Goal: Task Accomplishment & Management: Manage account settings

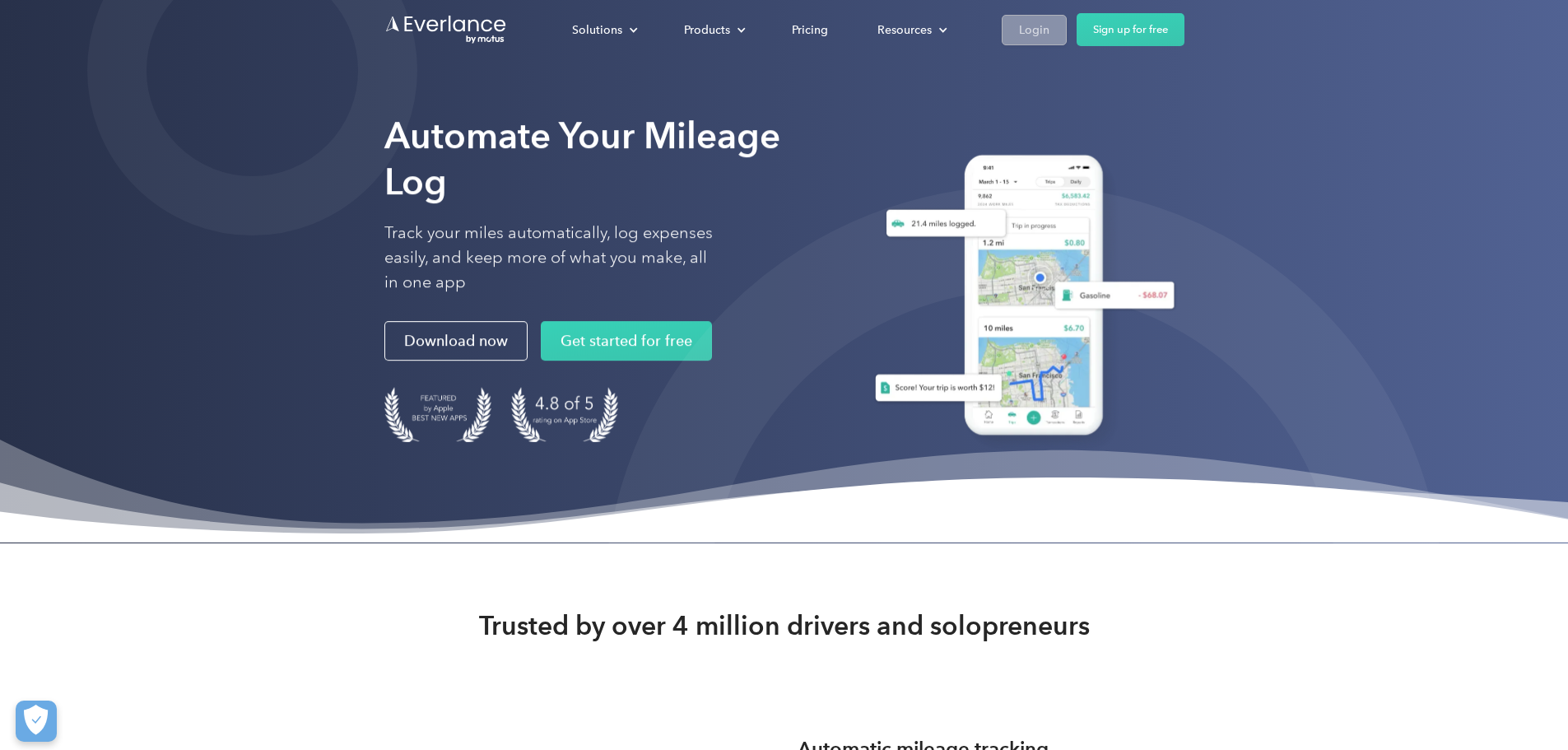
click at [1050, 20] on div "Login" at bounding box center [1034, 30] width 31 height 21
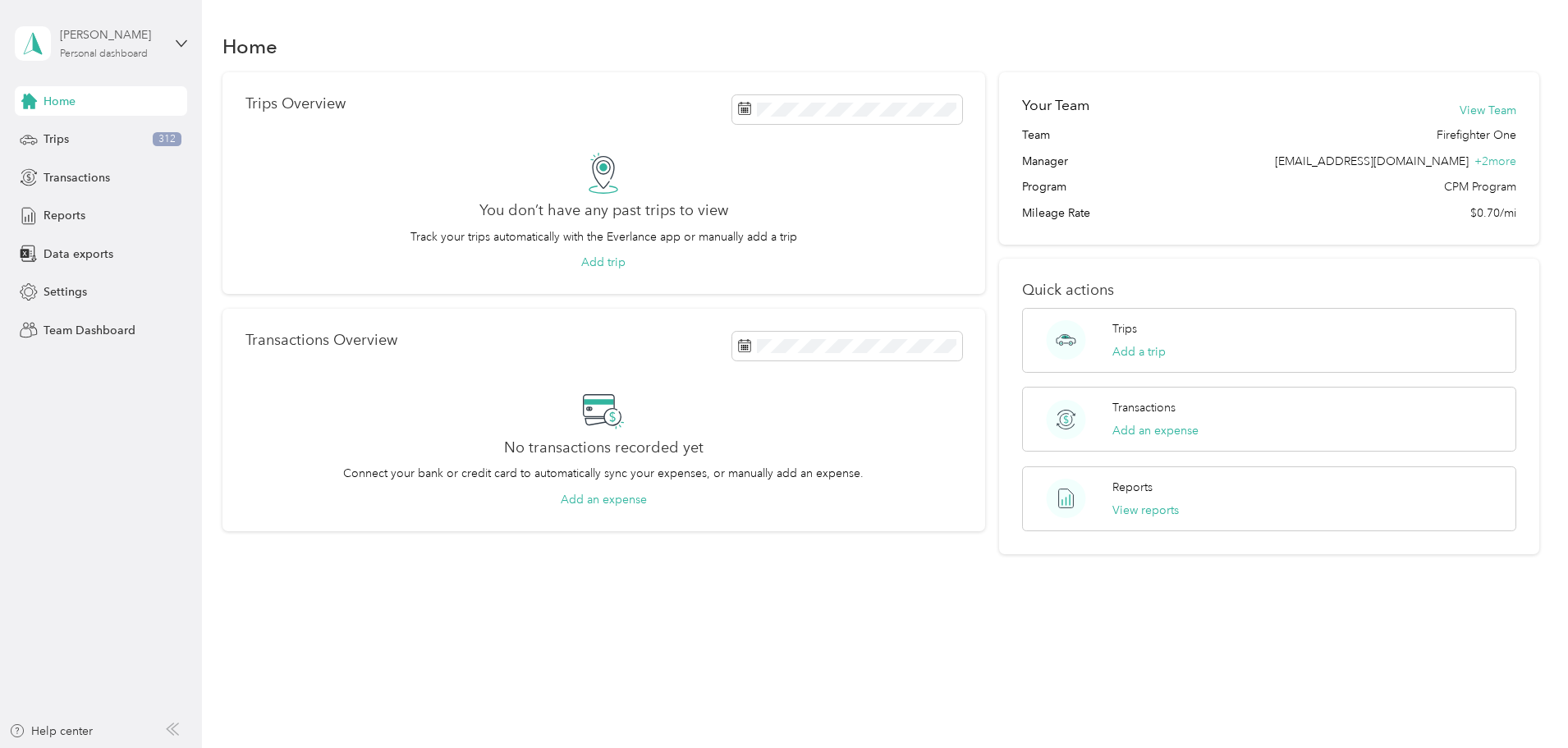
click at [112, 37] on div "[PERSON_NAME]" at bounding box center [112, 35] width 103 height 17
click at [103, 151] on div "Team dashboard Personal dashboard Log out" at bounding box center [187, 172] width 323 height 104
click at [108, 52] on div "Personal dashboard" at bounding box center [104, 54] width 88 height 10
click at [111, 129] on div "Team dashboard" at bounding box center [73, 134] width 88 height 17
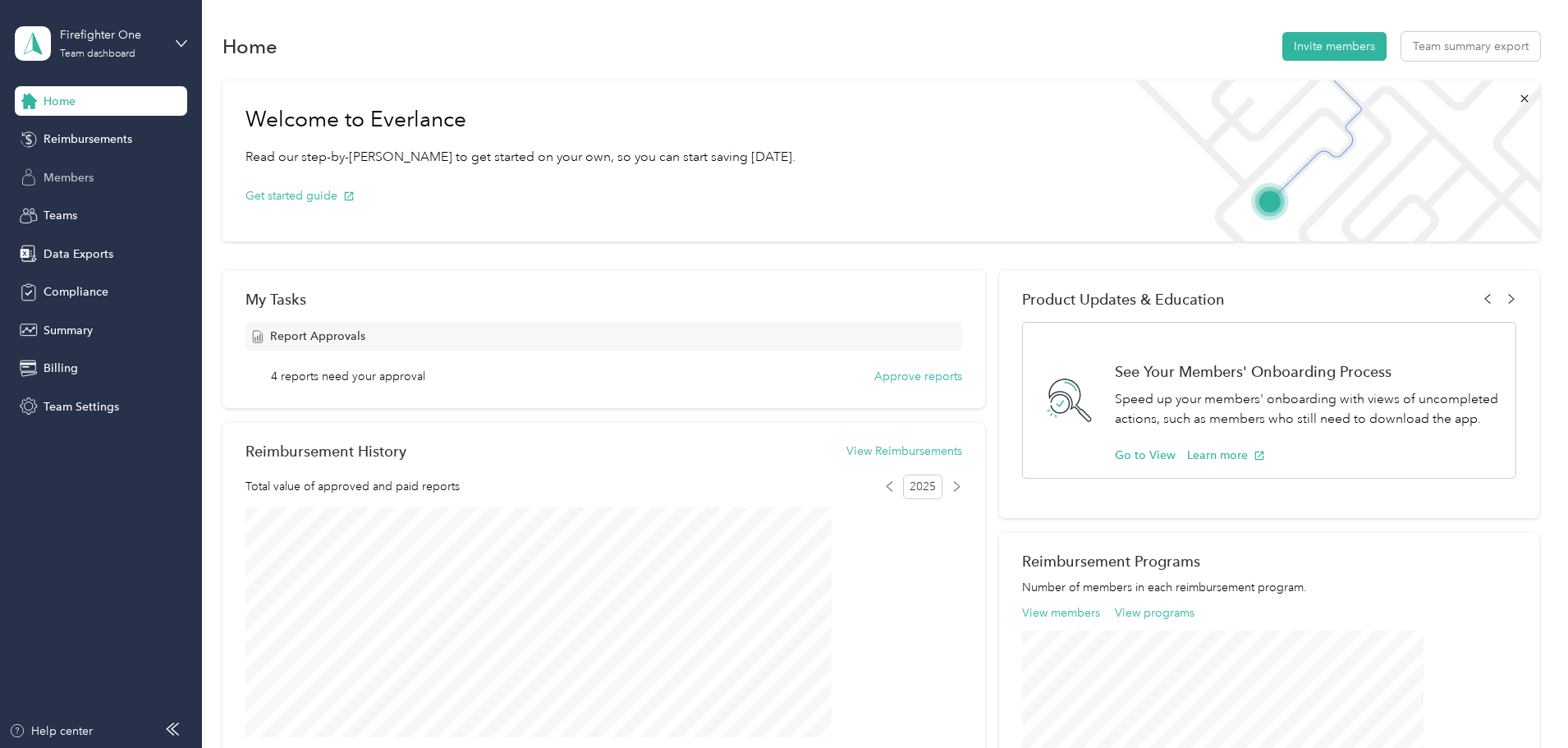
click at [71, 185] on span "Members" at bounding box center [68, 177] width 50 height 17
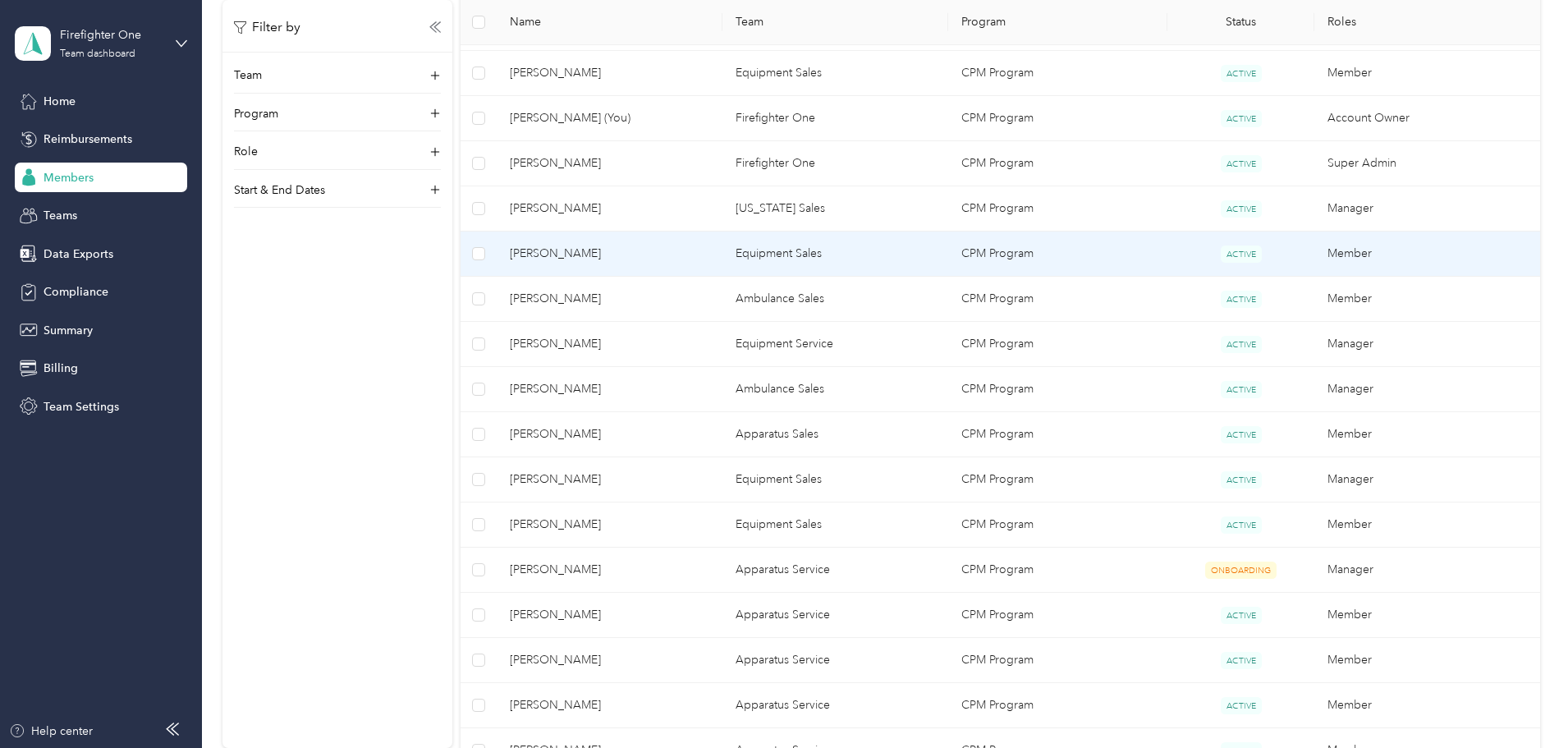
scroll to position [575, 0]
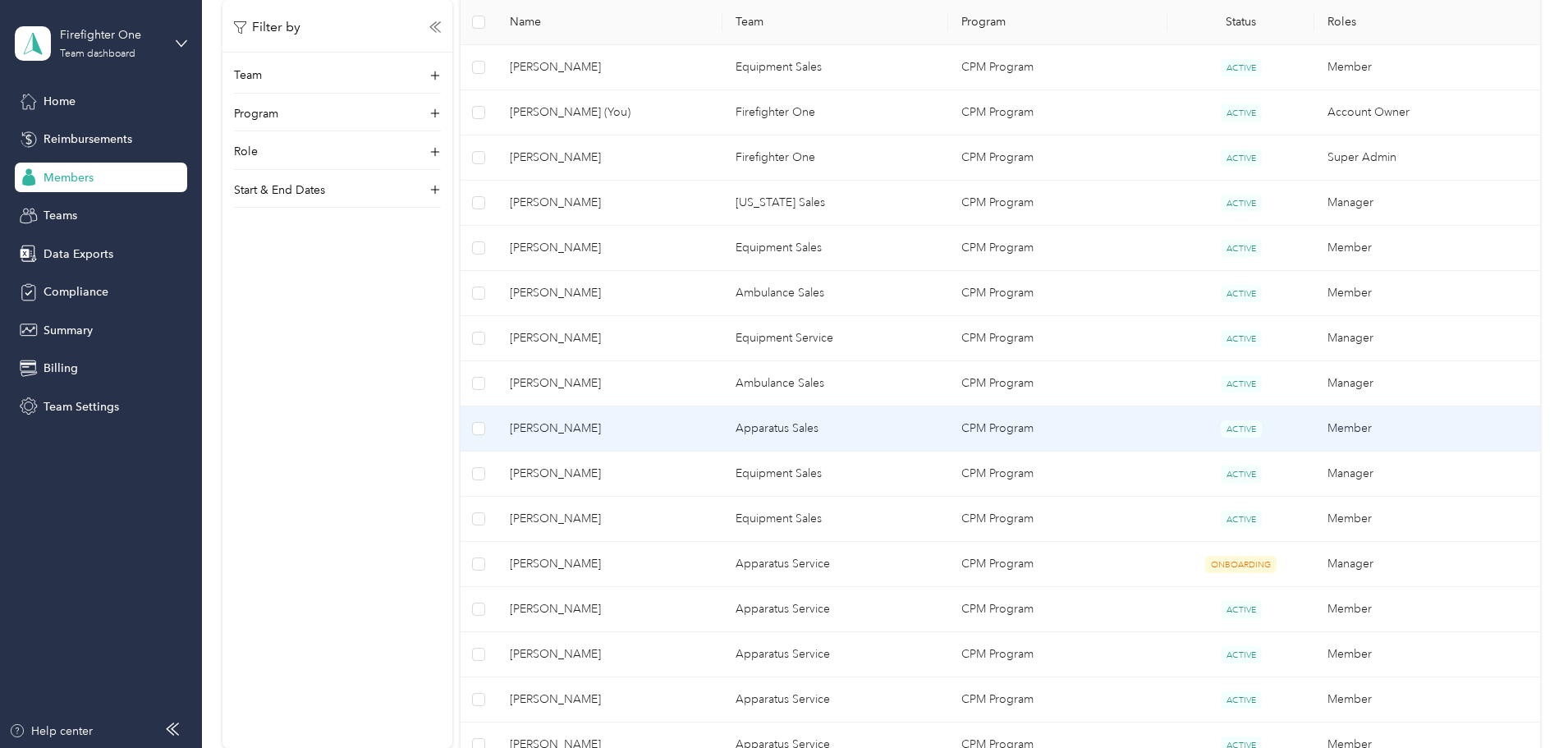
click at [656, 421] on span "[PERSON_NAME]" at bounding box center [610, 428] width 199 height 18
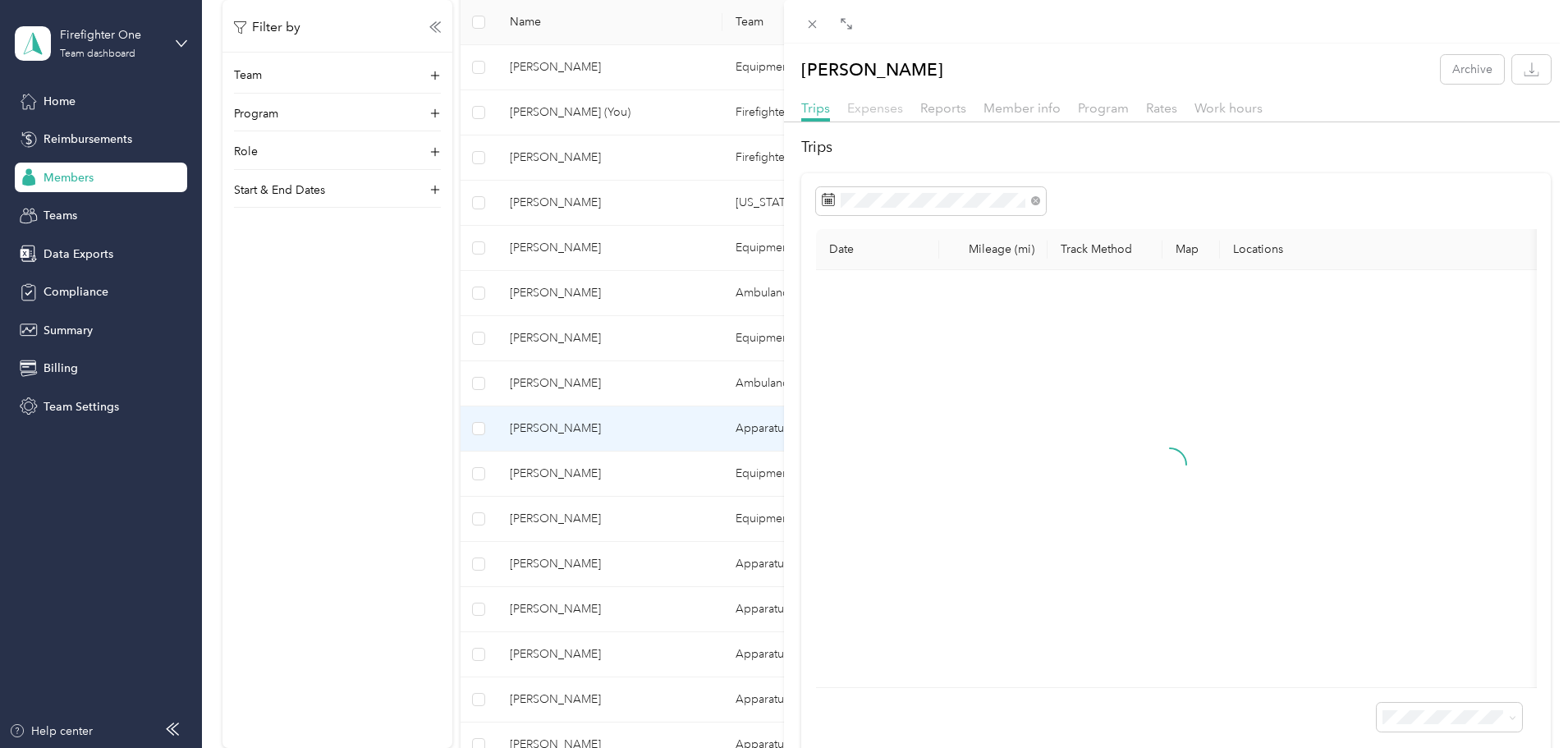
click at [869, 101] on span "Expenses" at bounding box center [875, 109] width 56 height 16
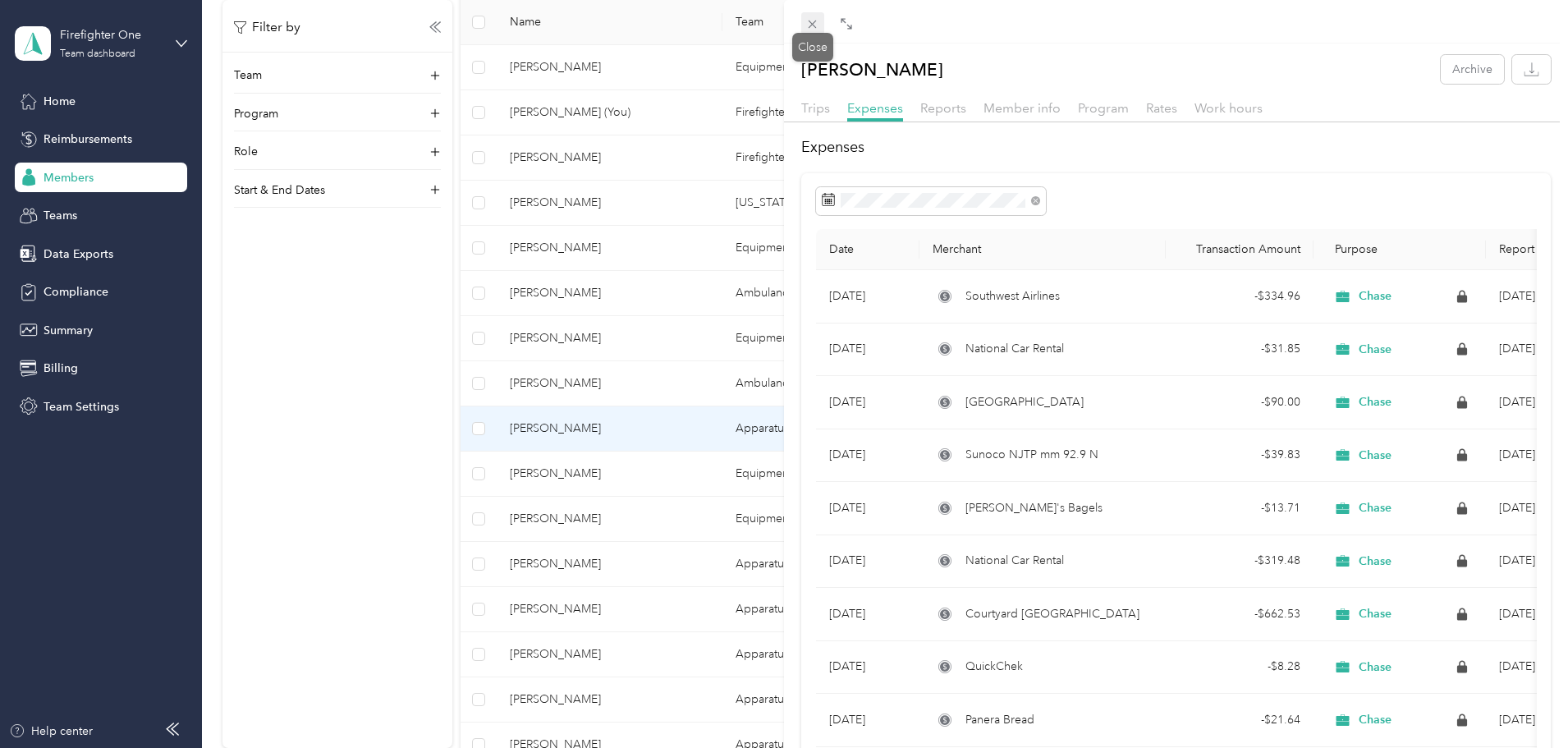
click at [808, 25] on icon at bounding box center [812, 24] width 14 height 14
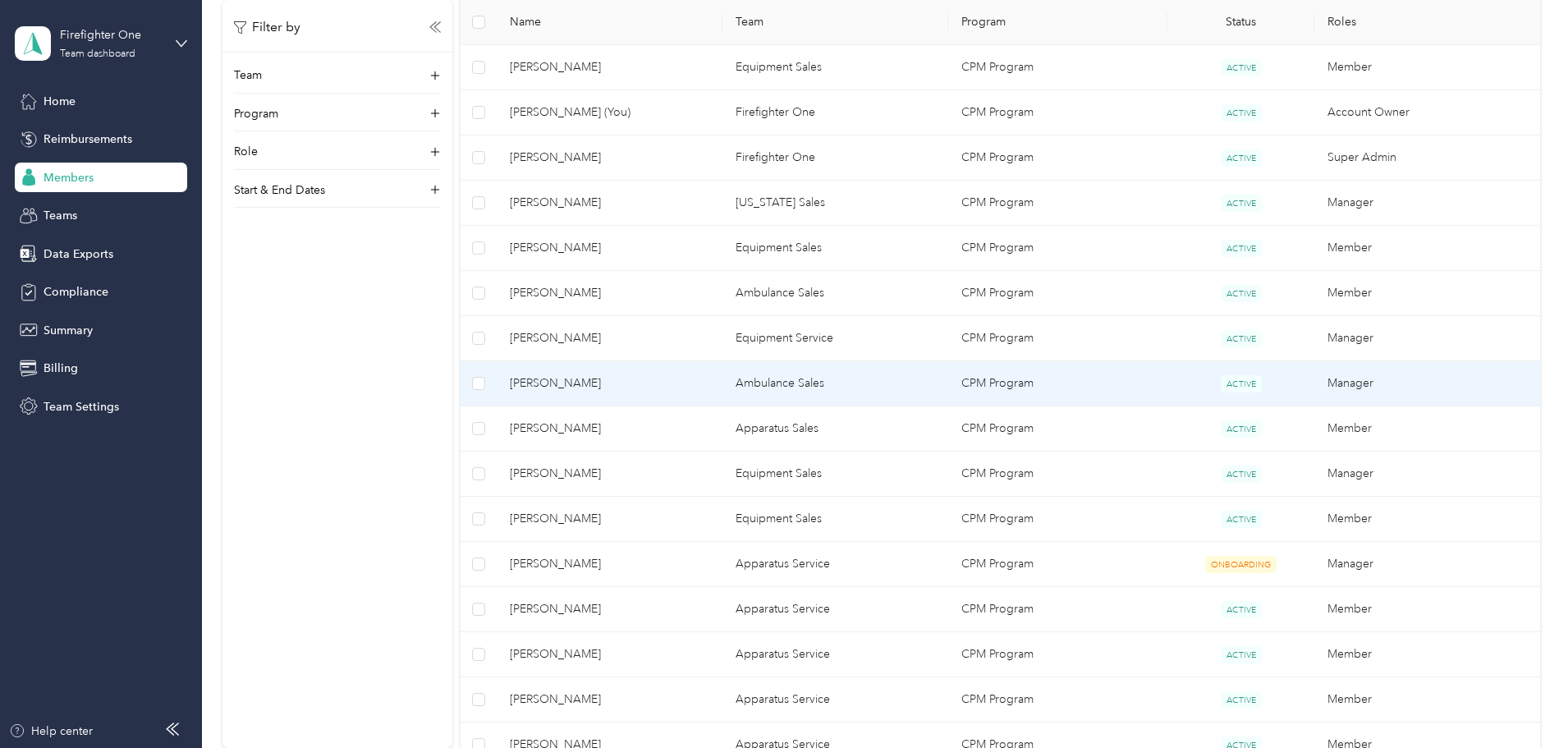
click at [655, 382] on span "[PERSON_NAME]" at bounding box center [610, 383] width 199 height 18
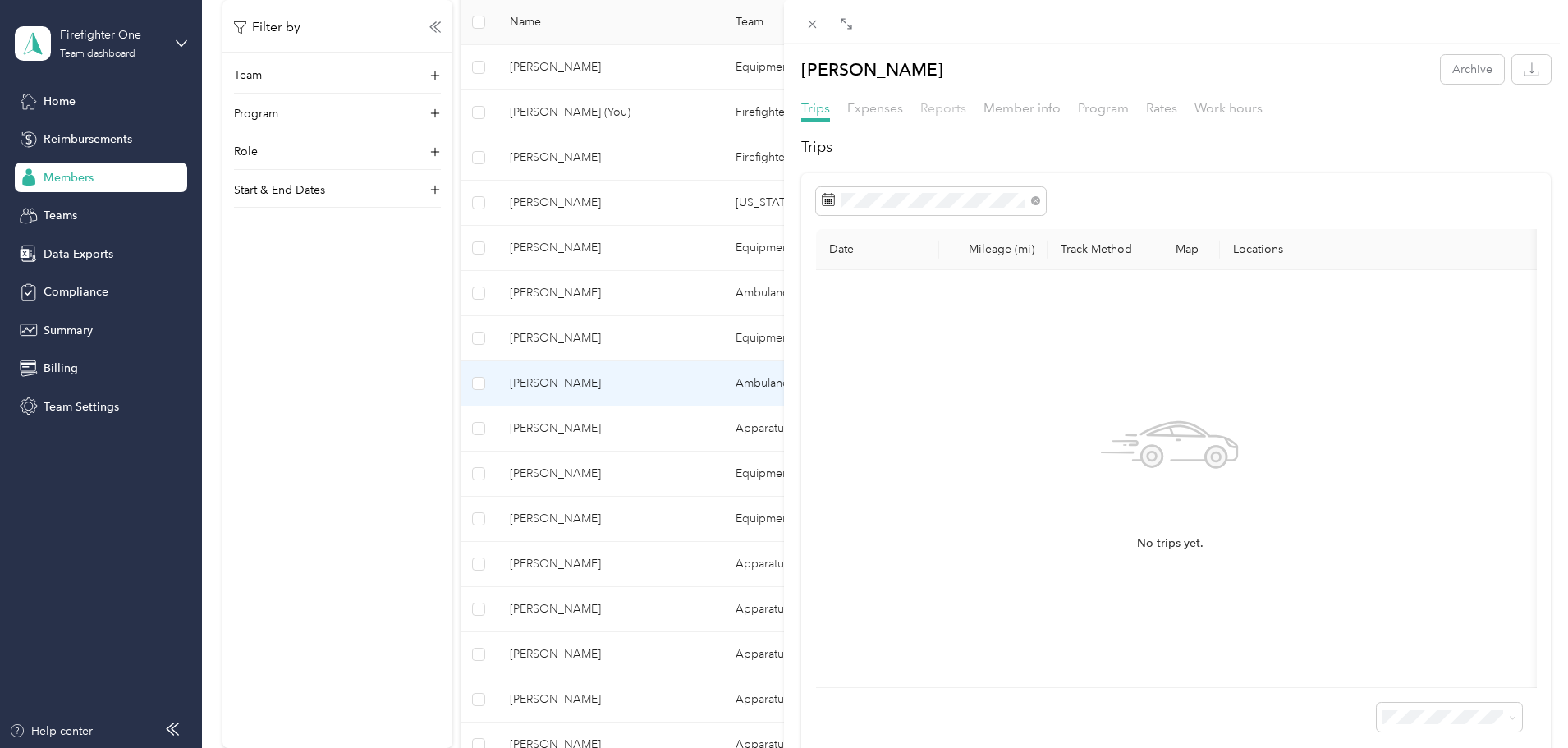
click at [937, 104] on span "Reports" at bounding box center [943, 109] width 46 height 16
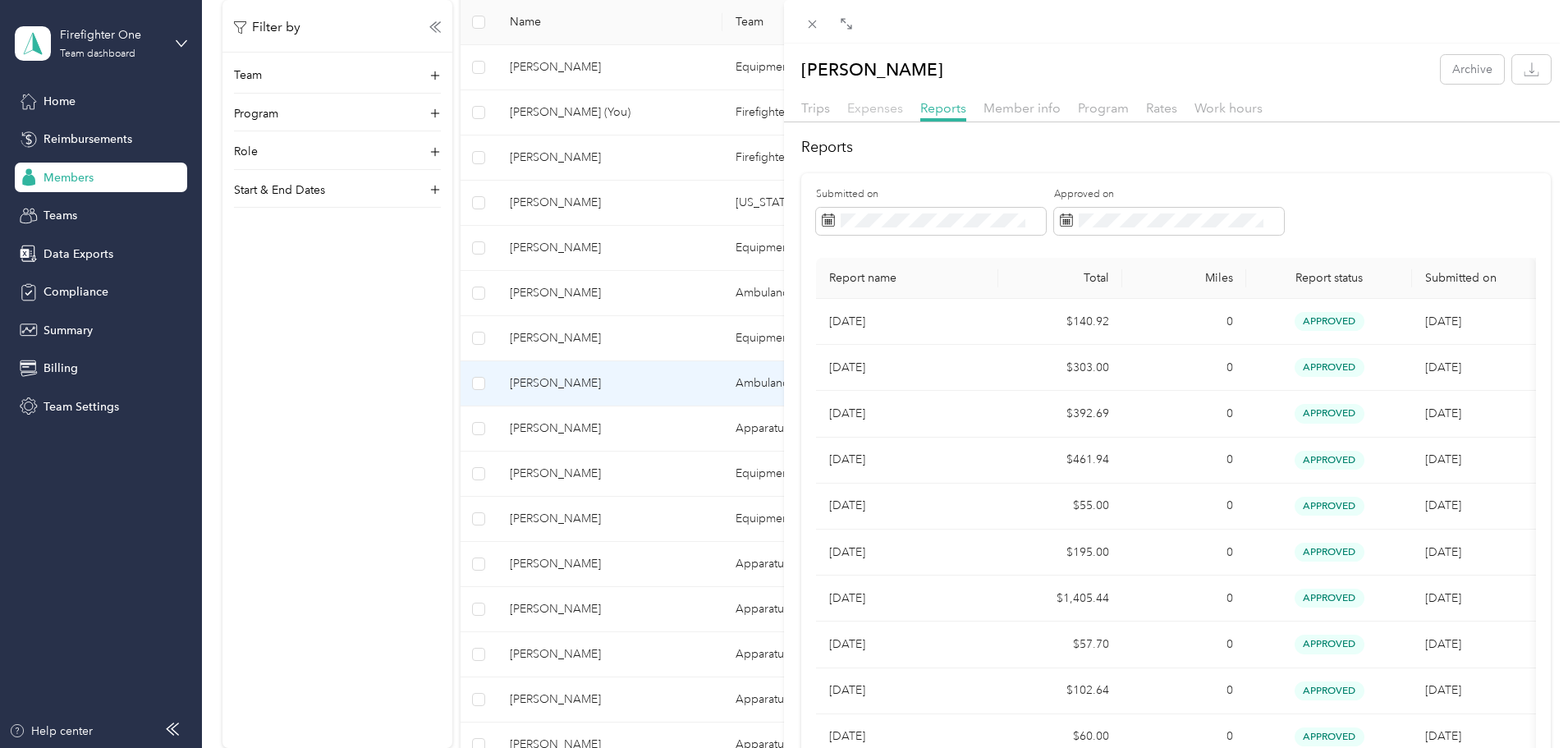
click at [884, 107] on span "Expenses" at bounding box center [875, 109] width 56 height 16
